Goal: Check status: Check status

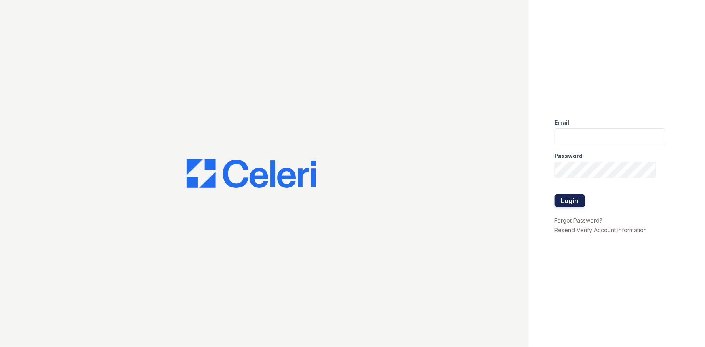
type input "[EMAIL_ADDRESS][DOMAIN_NAME]"
click at [576, 198] on button "Login" at bounding box center [569, 200] width 30 height 13
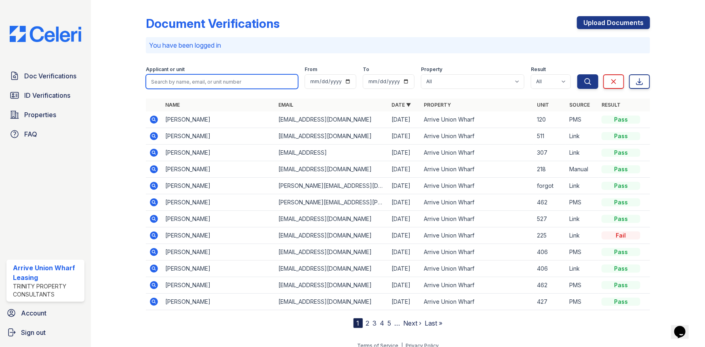
click at [183, 83] on input "search" at bounding box center [222, 81] width 152 height 15
type input "charlyn"
click at [577, 74] on button "Search" at bounding box center [587, 81] width 21 height 15
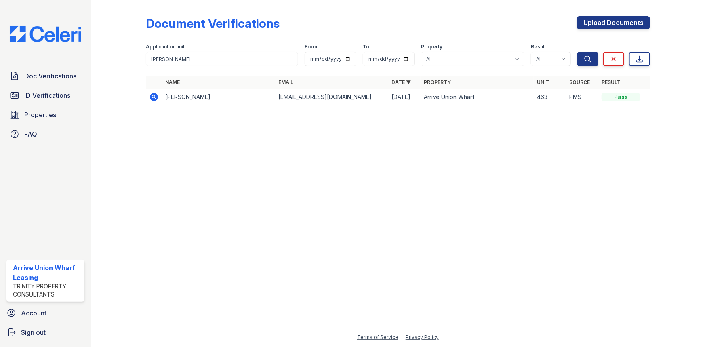
click at [153, 98] on icon at bounding box center [154, 97] width 10 height 10
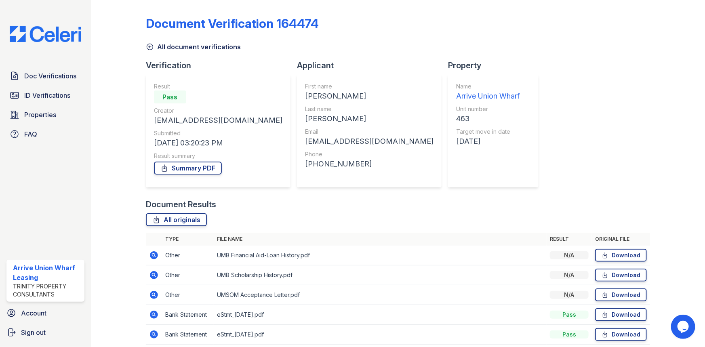
click at [193, 176] on div "Result Pass Creator cgomez11514@gmail.com Submitted 07/19/25 03:20:23 PM Result…" at bounding box center [218, 130] width 128 height 97
click at [194, 168] on link "Summary PDF" at bounding box center [188, 168] width 68 height 13
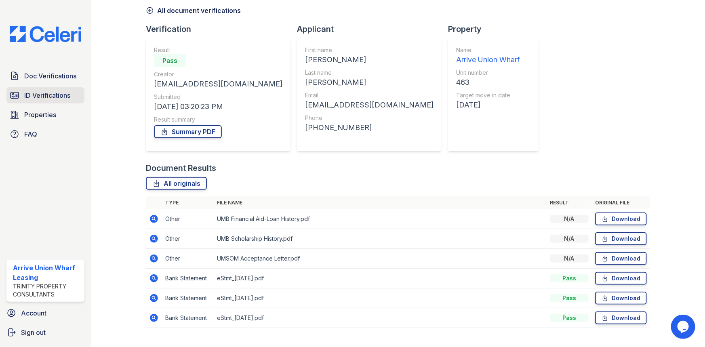
click at [46, 100] on link "ID Verifications" at bounding box center [45, 95] width 78 height 16
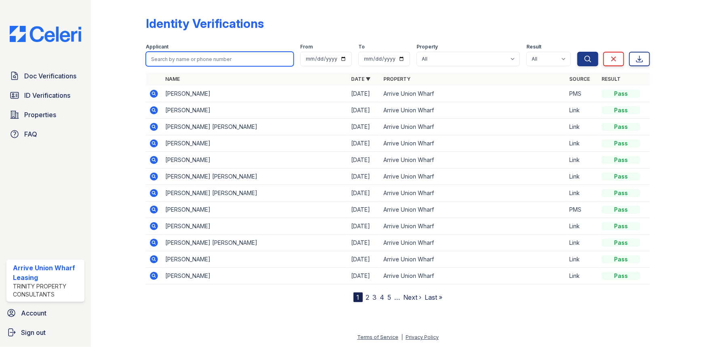
click at [198, 61] on input "search" at bounding box center [220, 59] width 148 height 15
type input "charlyn"
click at [577, 52] on button "Search" at bounding box center [587, 59] width 21 height 15
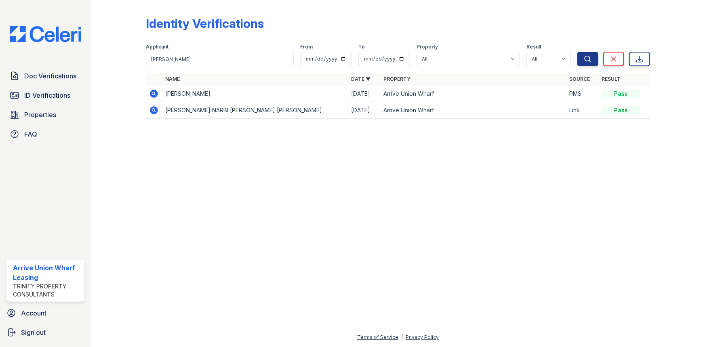
click at [151, 111] on icon at bounding box center [154, 110] width 8 height 8
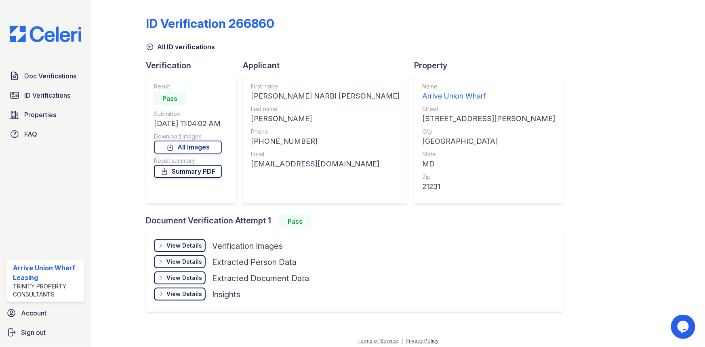
click at [178, 170] on link "Summary PDF" at bounding box center [188, 171] width 68 height 13
click at [180, 210] on div "Verification Result Pass Submitted 07/19/25 11:04:02 AM Download Images All Ima…" at bounding box center [194, 137] width 97 height 155
click at [186, 248] on div "View Details" at bounding box center [184, 245] width 36 height 8
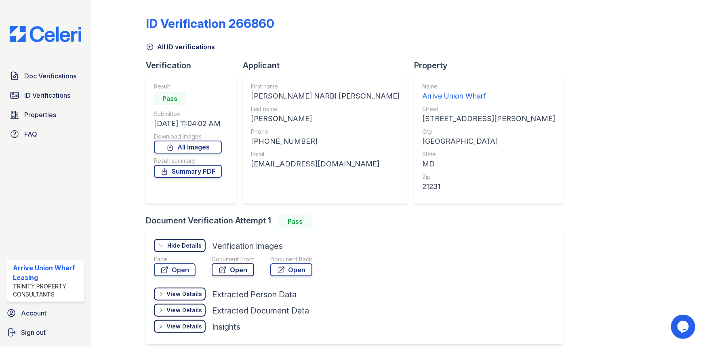
click at [227, 271] on link "Open" at bounding box center [233, 269] width 42 height 13
click at [38, 75] on span "Doc Verifications" at bounding box center [50, 76] width 52 height 10
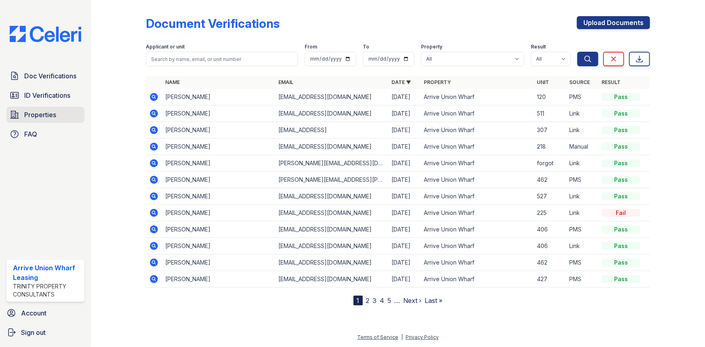
click at [35, 113] on span "Properties" at bounding box center [40, 115] width 32 height 10
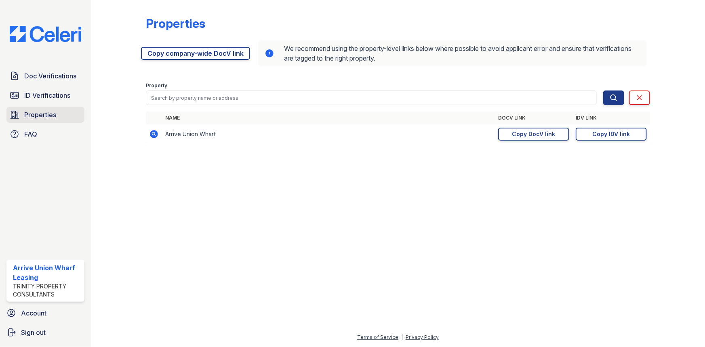
click at [28, 112] on span "Properties" at bounding box center [40, 115] width 32 height 10
click at [626, 134] on div "Copy IDV link" at bounding box center [611, 134] width 38 height 8
click at [36, 88] on link "ID Verifications" at bounding box center [45, 95] width 78 height 16
